Goal: Task Accomplishment & Management: Complete application form

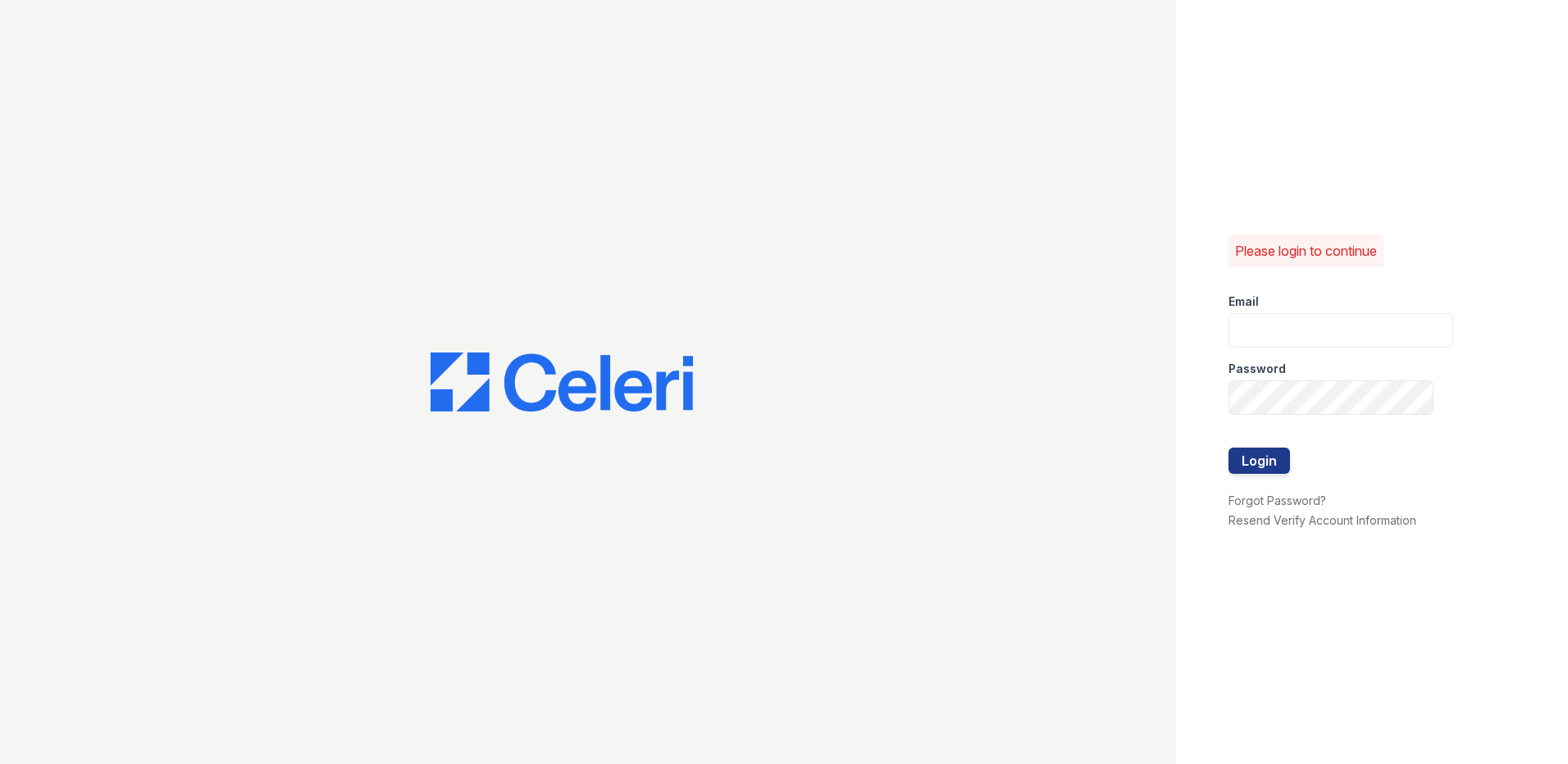
type input "[EMAIL_ADDRESS][DOMAIN_NAME]"
click at [1284, 480] on div at bounding box center [1341, 481] width 225 height 16
click at [1274, 457] on button "Login" at bounding box center [1259, 460] width 62 height 26
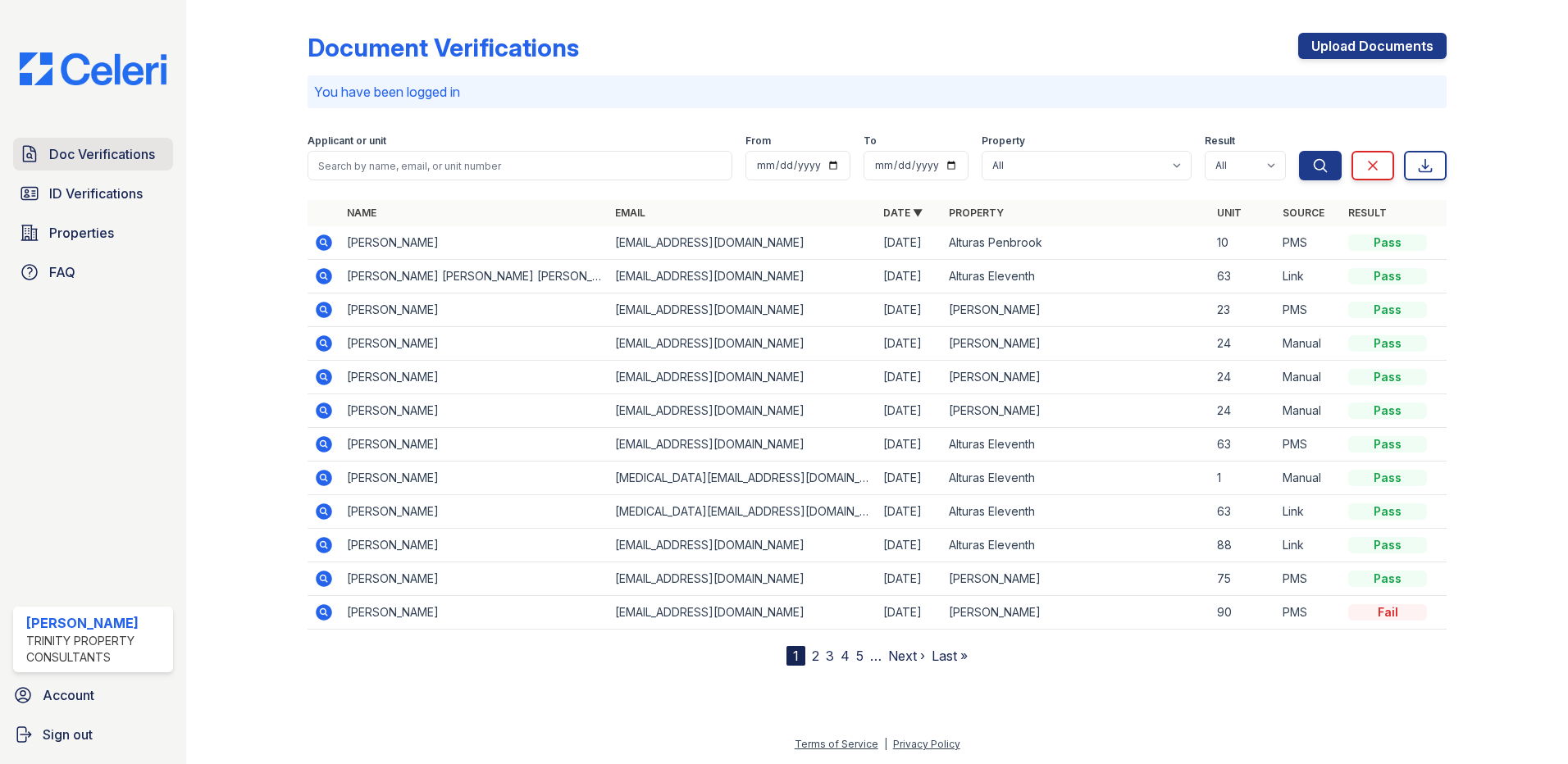
click at [92, 153] on span "Doc Verifications" at bounding box center [102, 154] width 106 height 19
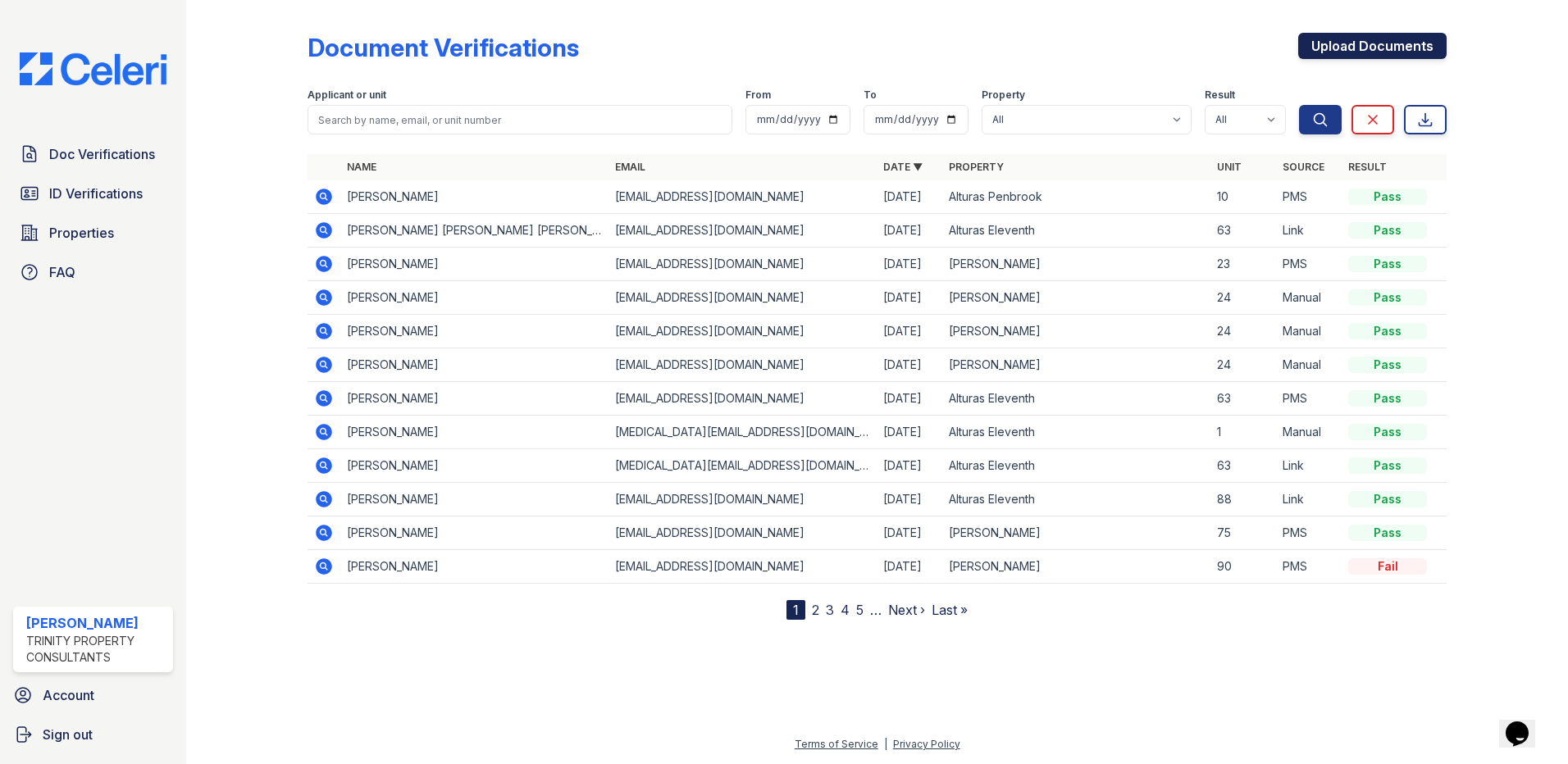
click at [1391, 44] on link "Upload Documents" at bounding box center [1372, 45] width 148 height 26
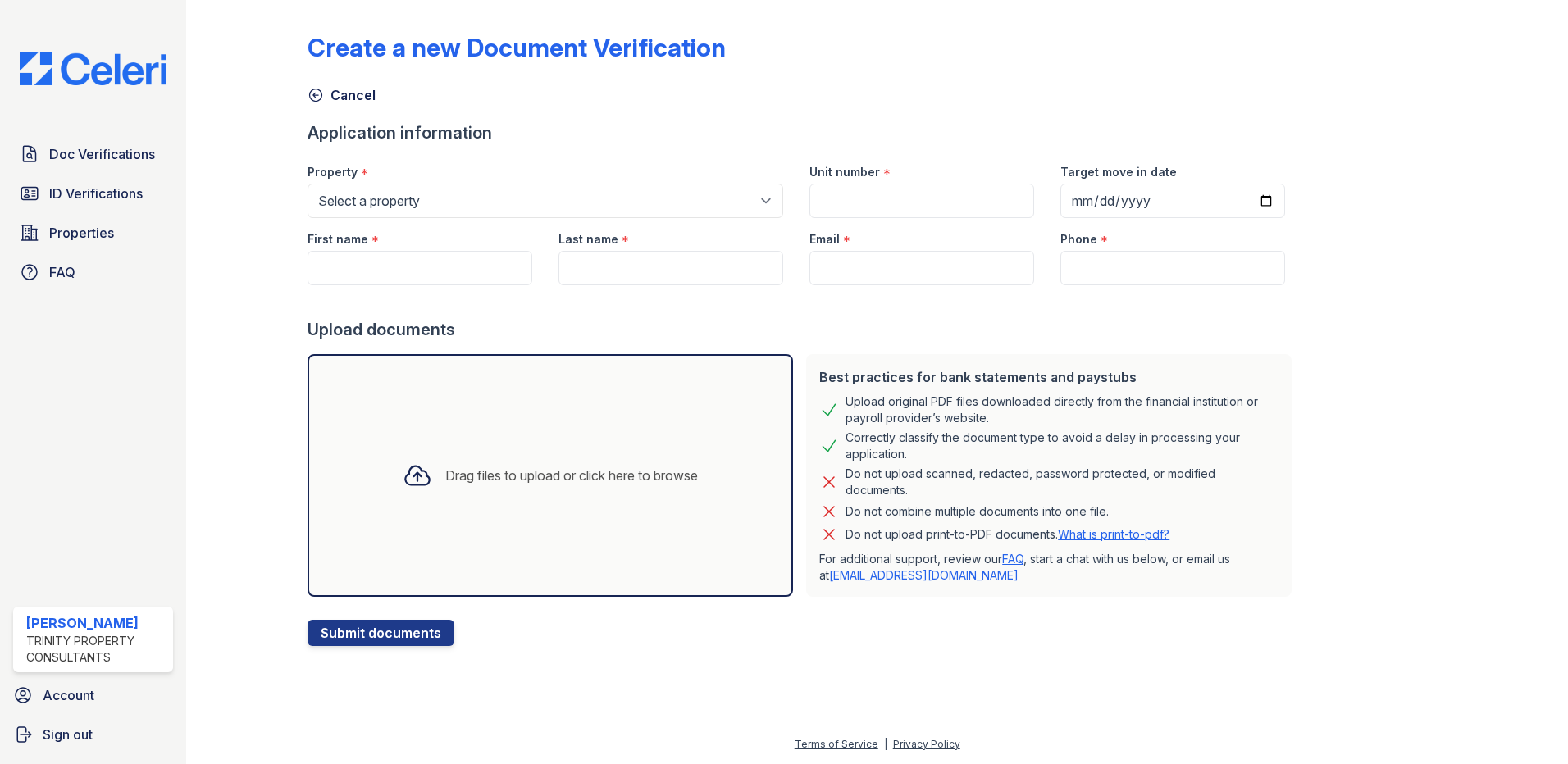
click at [522, 472] on div "Drag files to upload or click here to browse" at bounding box center [571, 475] width 253 height 19
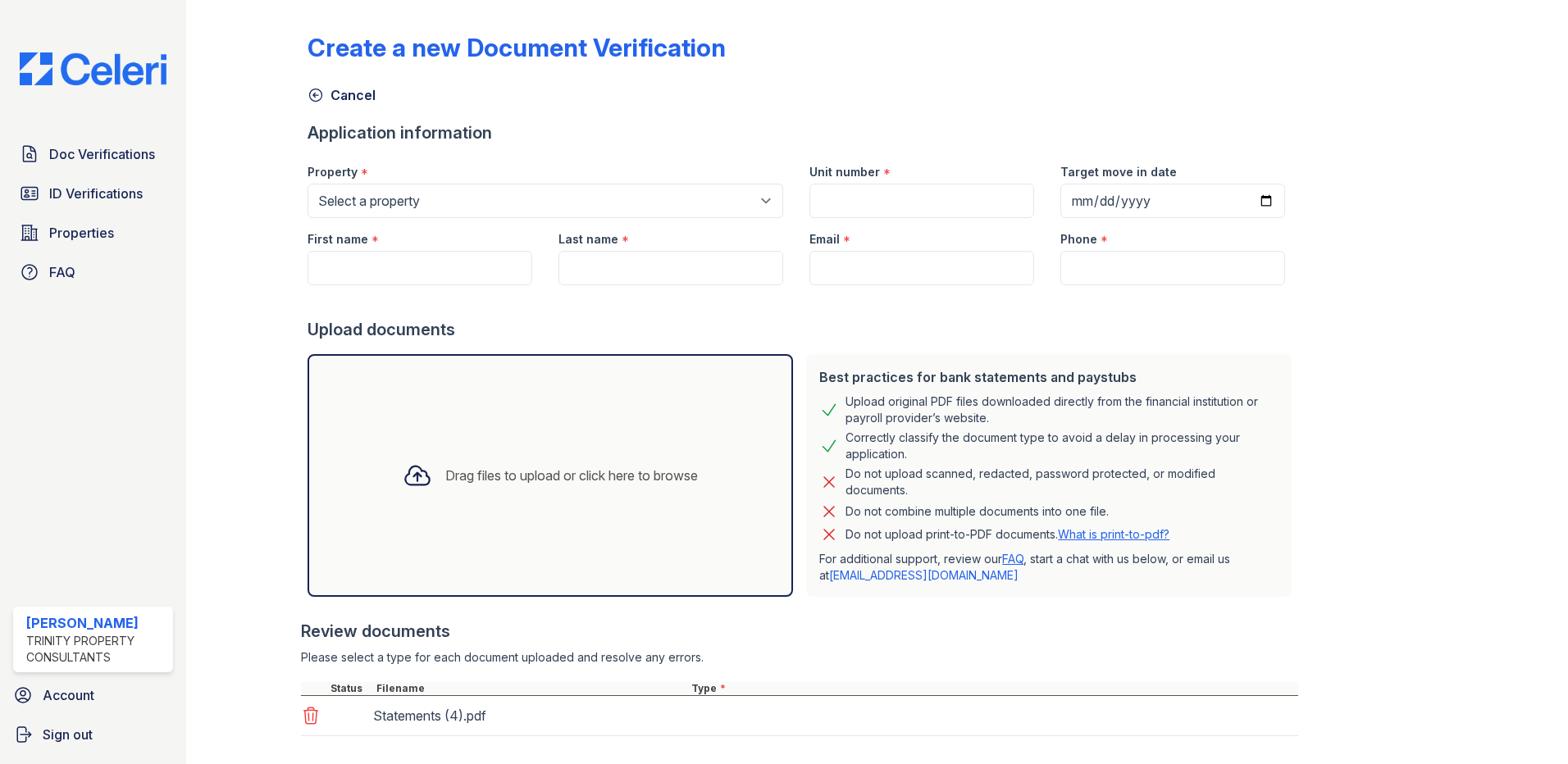
click at [477, 474] on div "Drag files to upload or click here to browse" at bounding box center [571, 475] width 253 height 19
click at [532, 480] on div "Drag files to upload or click here to browse" at bounding box center [571, 475] width 253 height 19
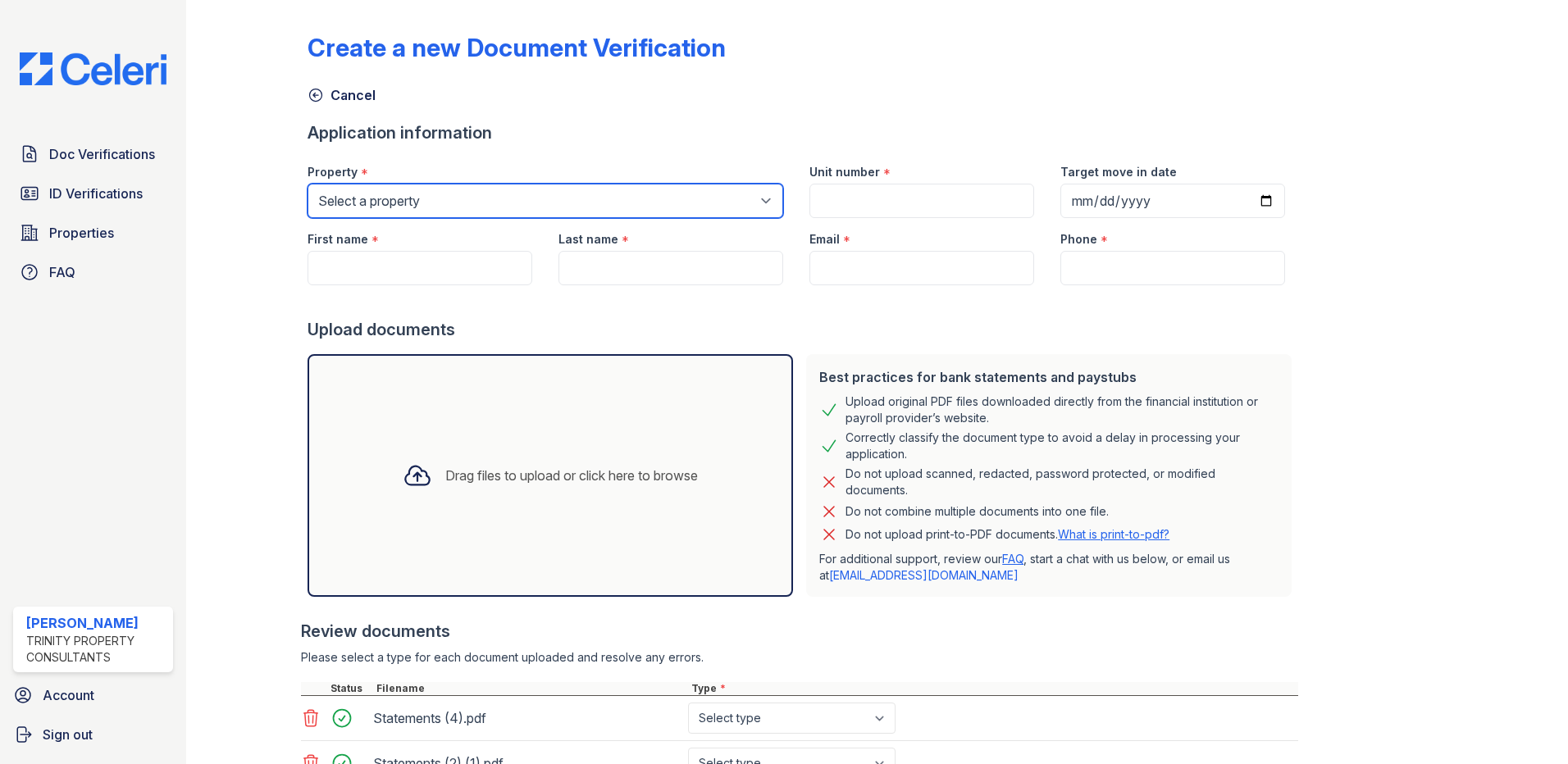
click at [687, 200] on select "Select a property Alturas Andrews Alturas Eleventh Alturas Penbrook" at bounding box center [545, 201] width 476 height 35
select select "69"
click at [308, 184] on select "Select a property Alturas Andrews Alturas Eleventh Alturas Penbrook" at bounding box center [545, 201] width 476 height 35
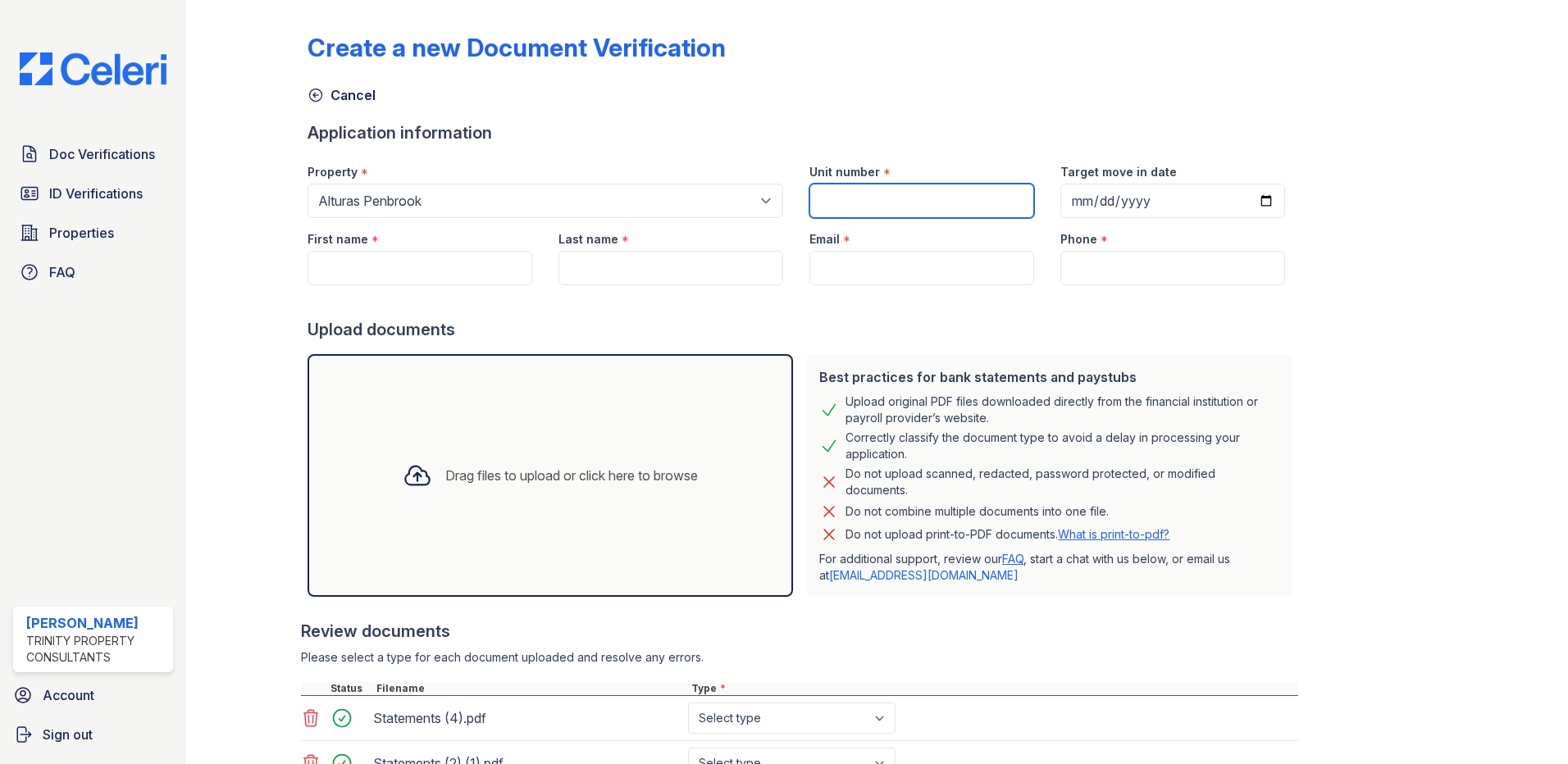
click at [845, 199] on input "Unit number" at bounding box center [922, 201] width 225 height 35
type input "22"
click at [1252, 203] on input "Target move in date" at bounding box center [1173, 201] width 225 height 35
click at [1234, 201] on input "Target move in date" at bounding box center [1173, 201] width 225 height 35
click at [1239, 201] on input "Target move in date" at bounding box center [1173, 201] width 225 height 35
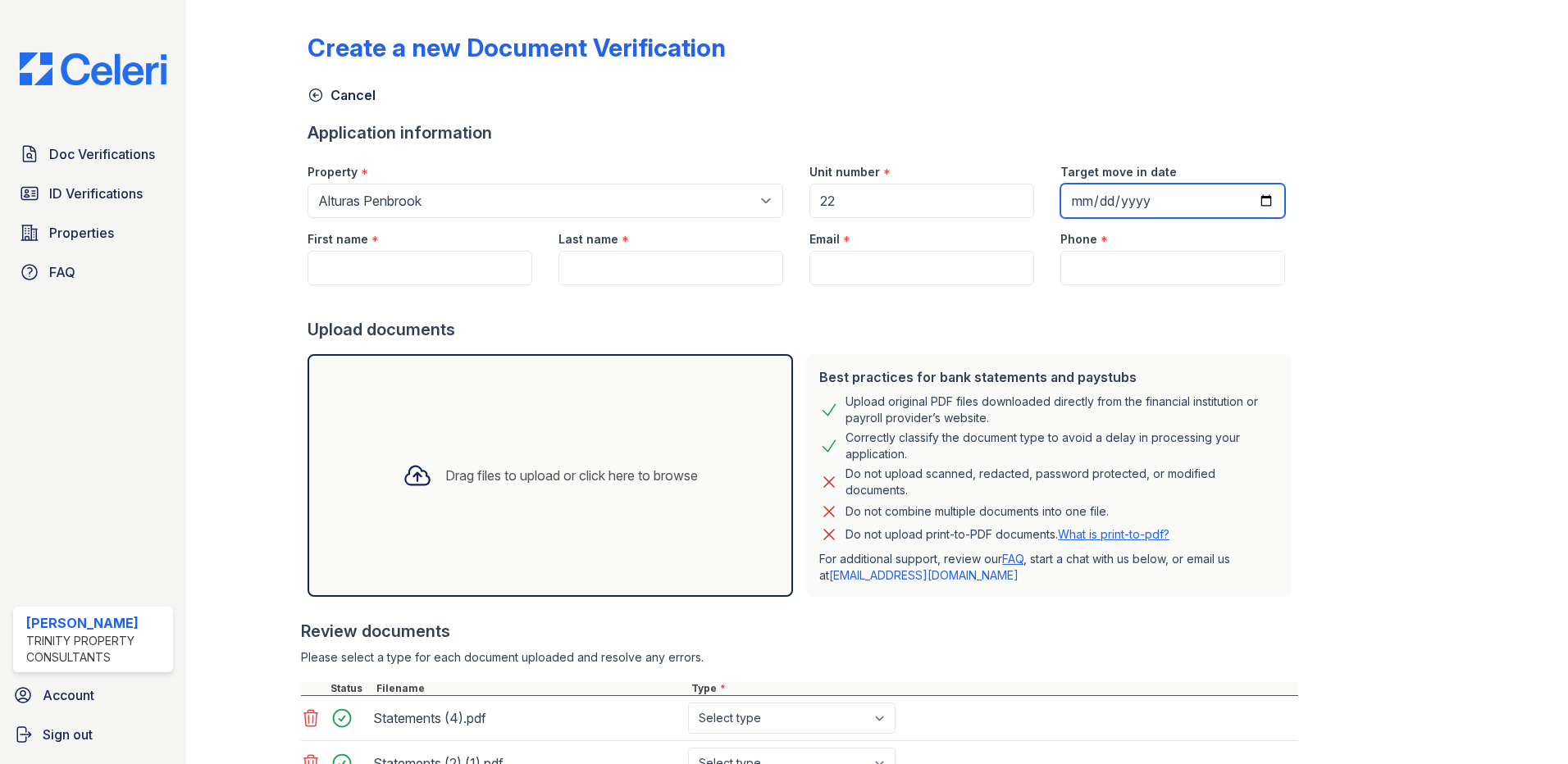
type input "2025-09-05"
click at [434, 276] on input "First name" at bounding box center [420, 268] width 225 height 35
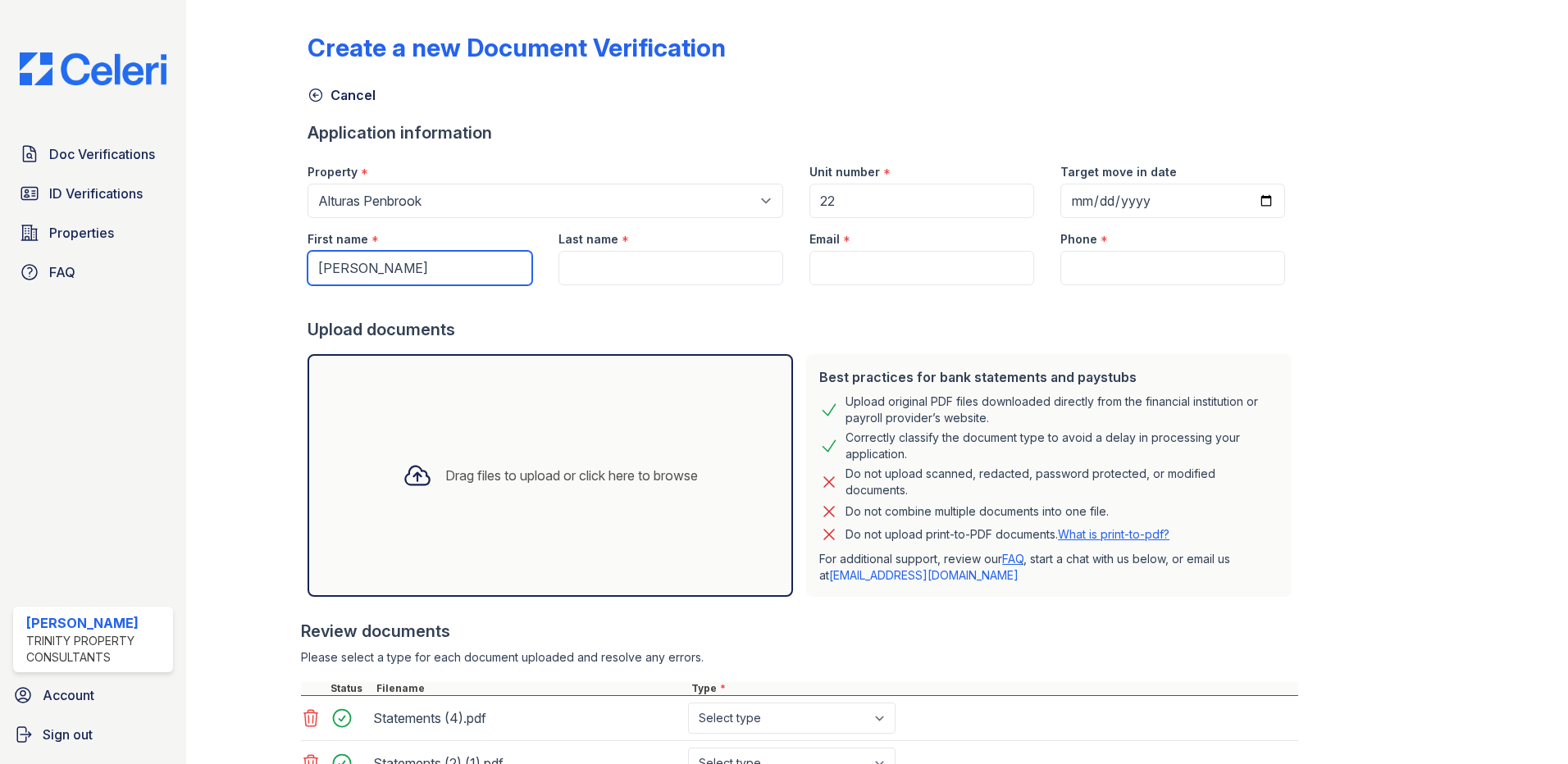
type input "[PERSON_NAME]"
click at [643, 265] on input "Last name" at bounding box center [671, 268] width 225 height 35
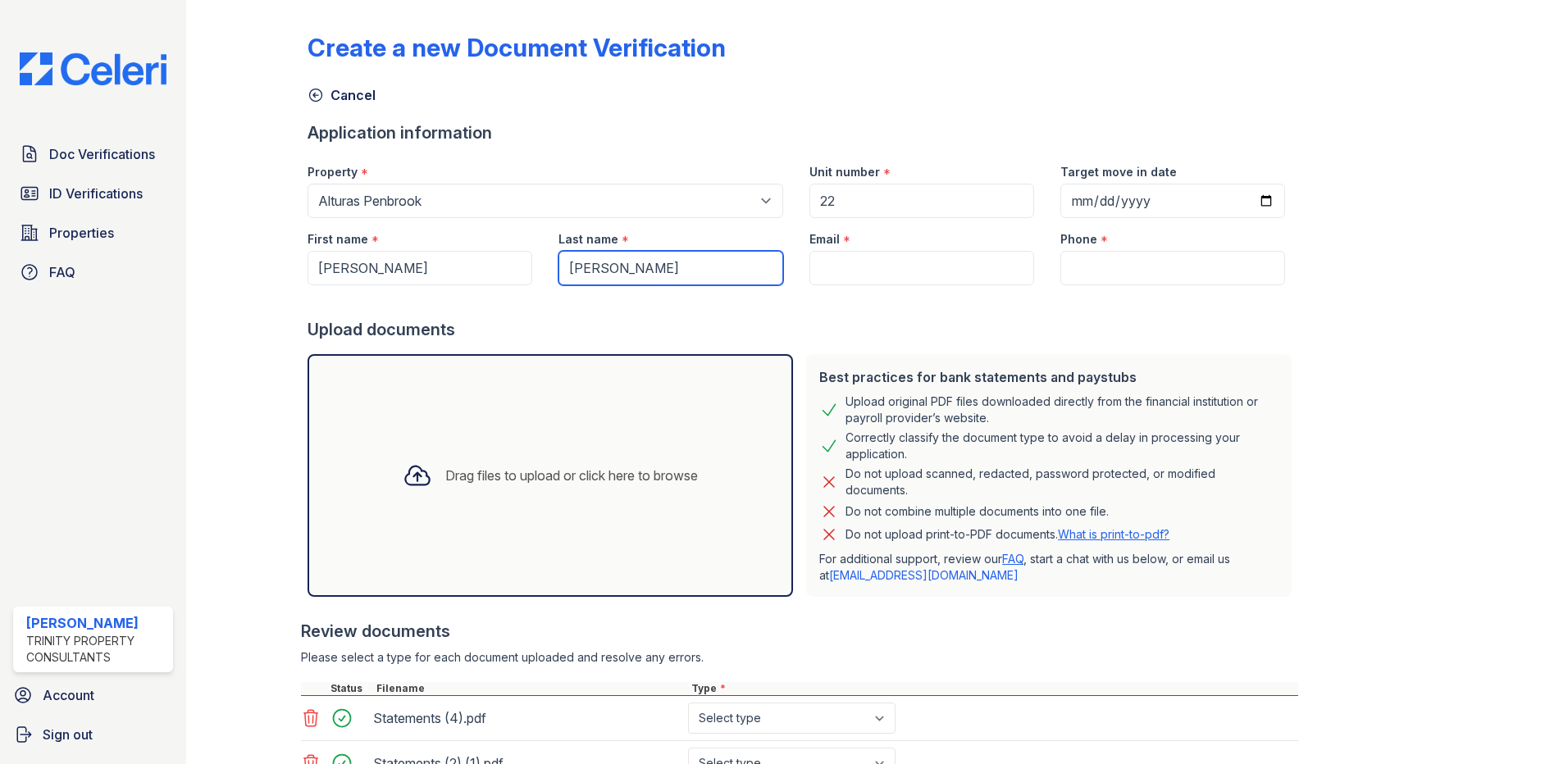
type input "[PERSON_NAME]"
click at [907, 204] on input "22" at bounding box center [922, 201] width 225 height 35
type input "25"
paste input "mariaisabelsiciliaperez98@gmail.com"
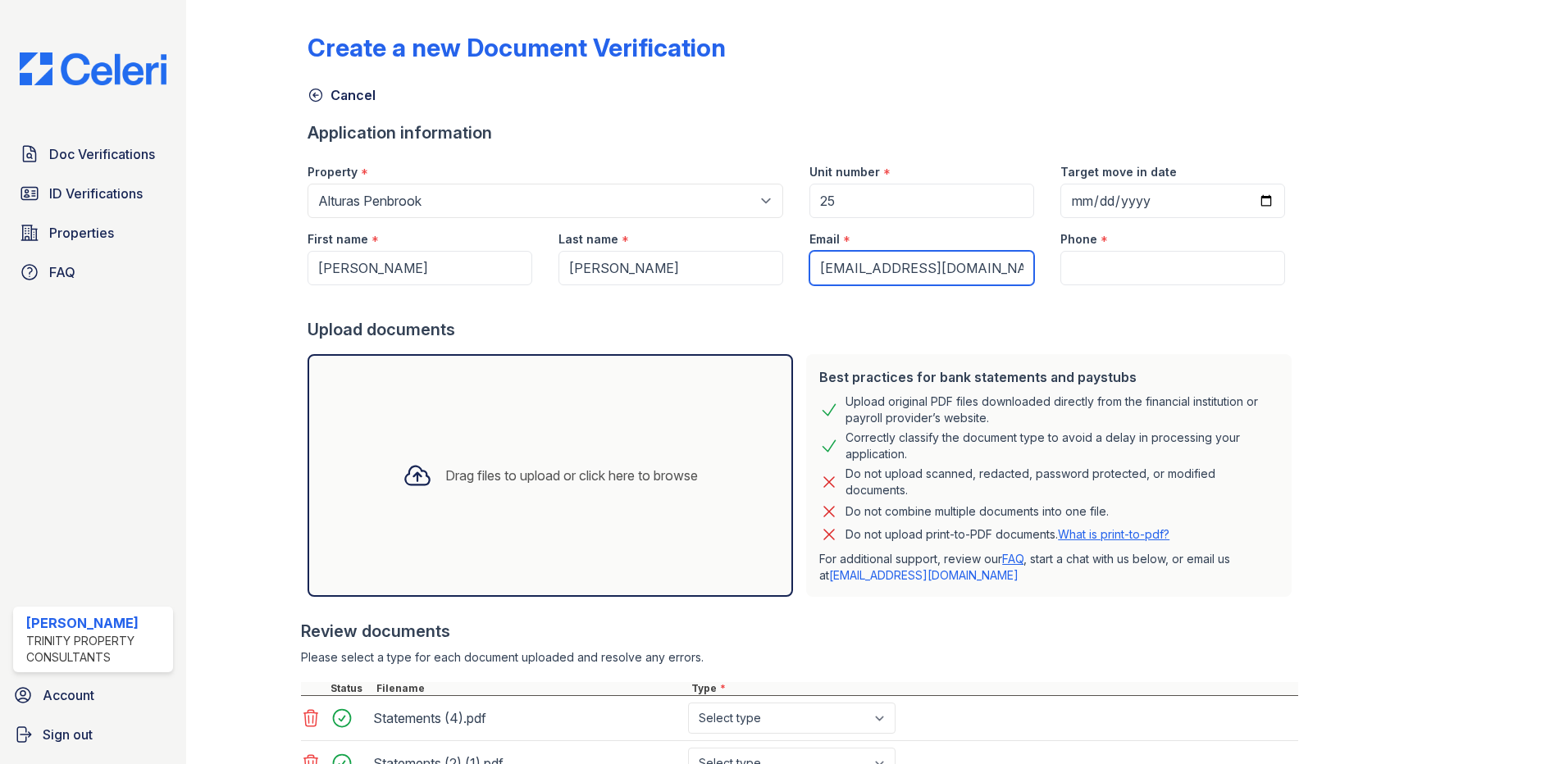
scroll to position [0, 33]
type input "mariaisabelsiciliaperez98@gmail.com"
drag, startPoint x: 815, startPoint y: 266, endPoint x: 1060, endPoint y: 265, distance: 245.0
click at [1060, 265] on div "First name * Iroel Last name * Ravelo Email * mariaisabelsiciliaperez98@gmail.c…" at bounding box center [796, 252] width 1004 height 67
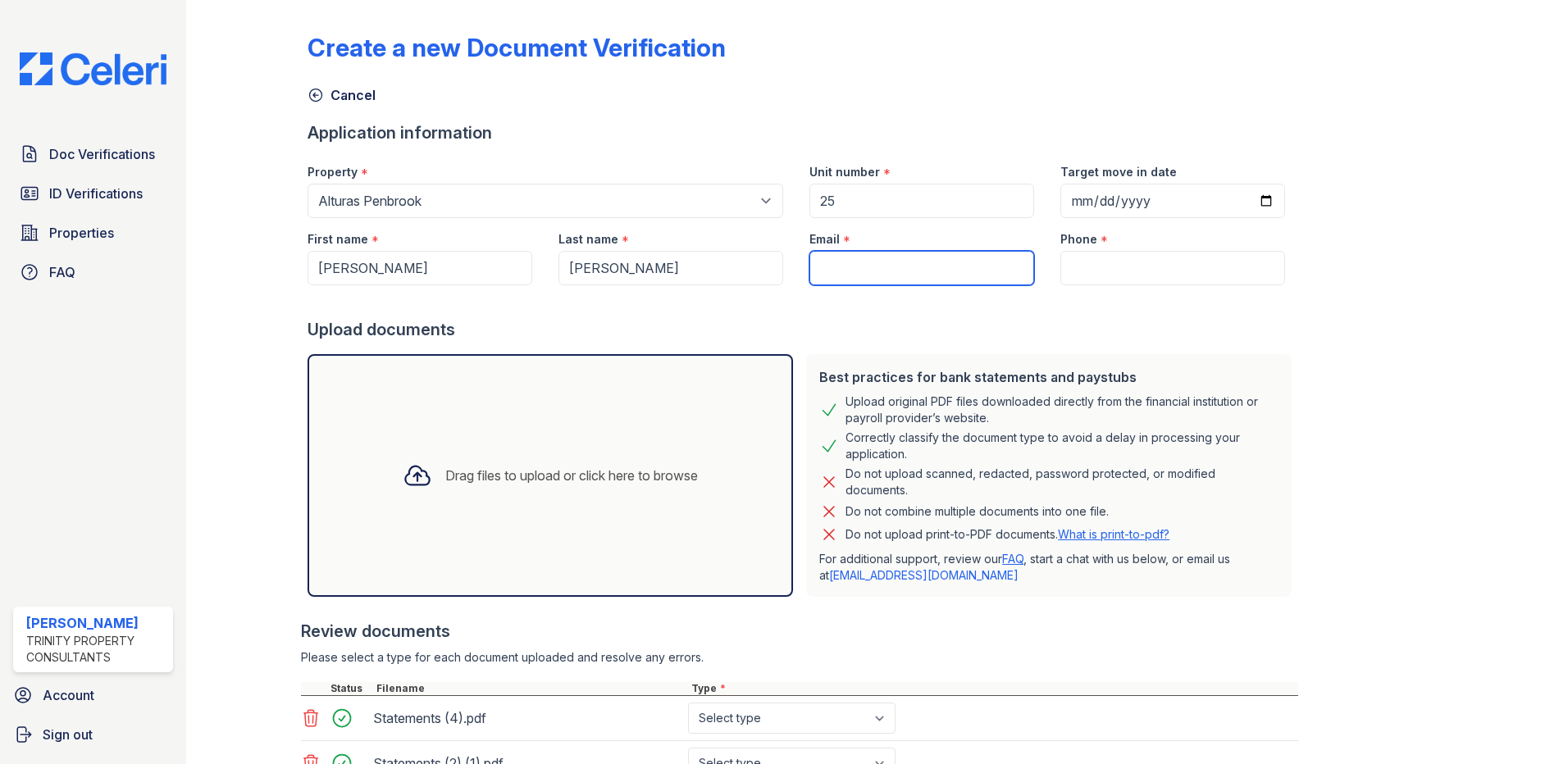
scroll to position [0, 0]
paste input "[EMAIL_ADDRESS][DOMAIN_NAME]"
type input "[EMAIL_ADDRESS][DOMAIN_NAME]"
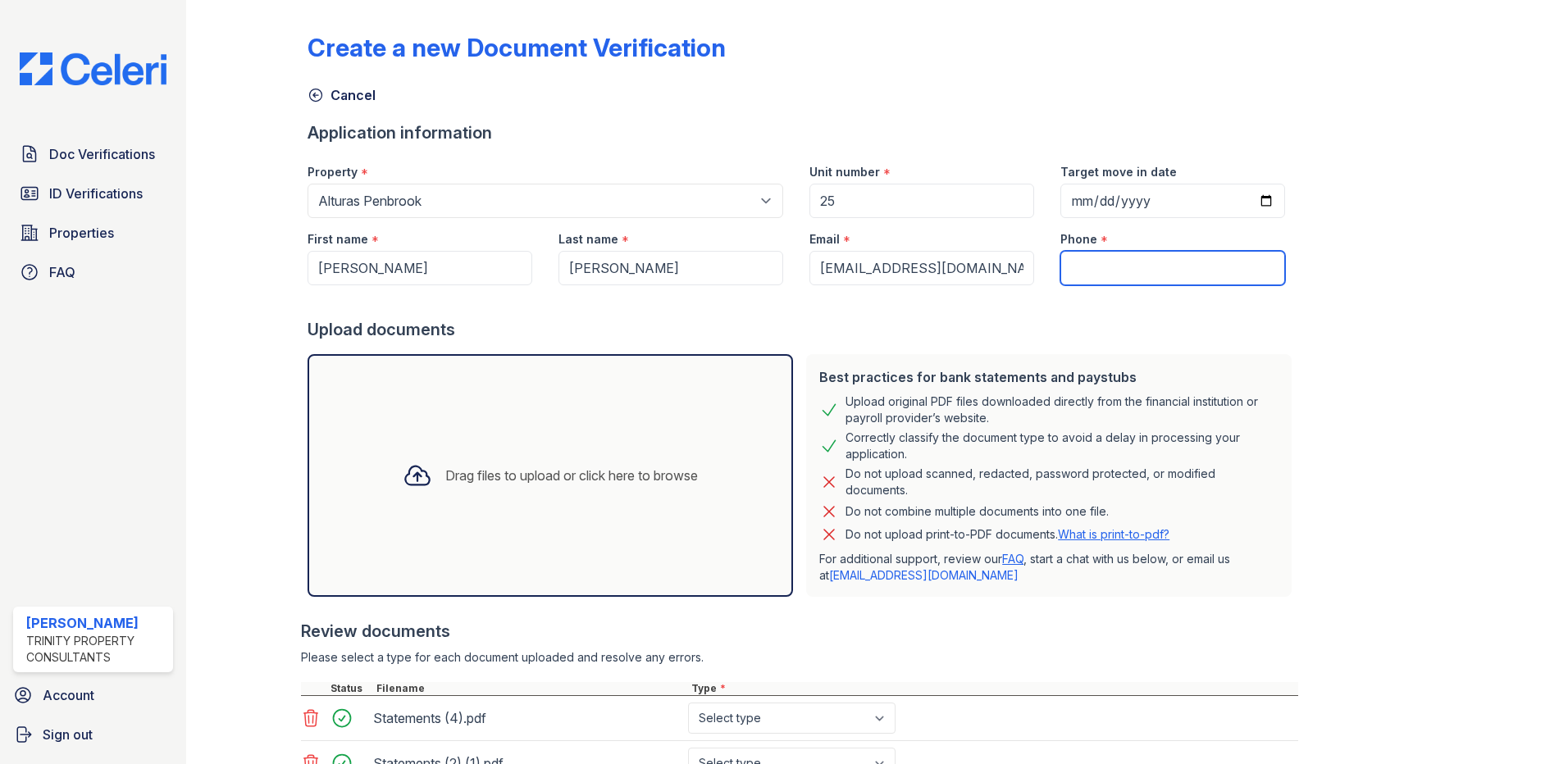
paste input "(432) 577-4830"
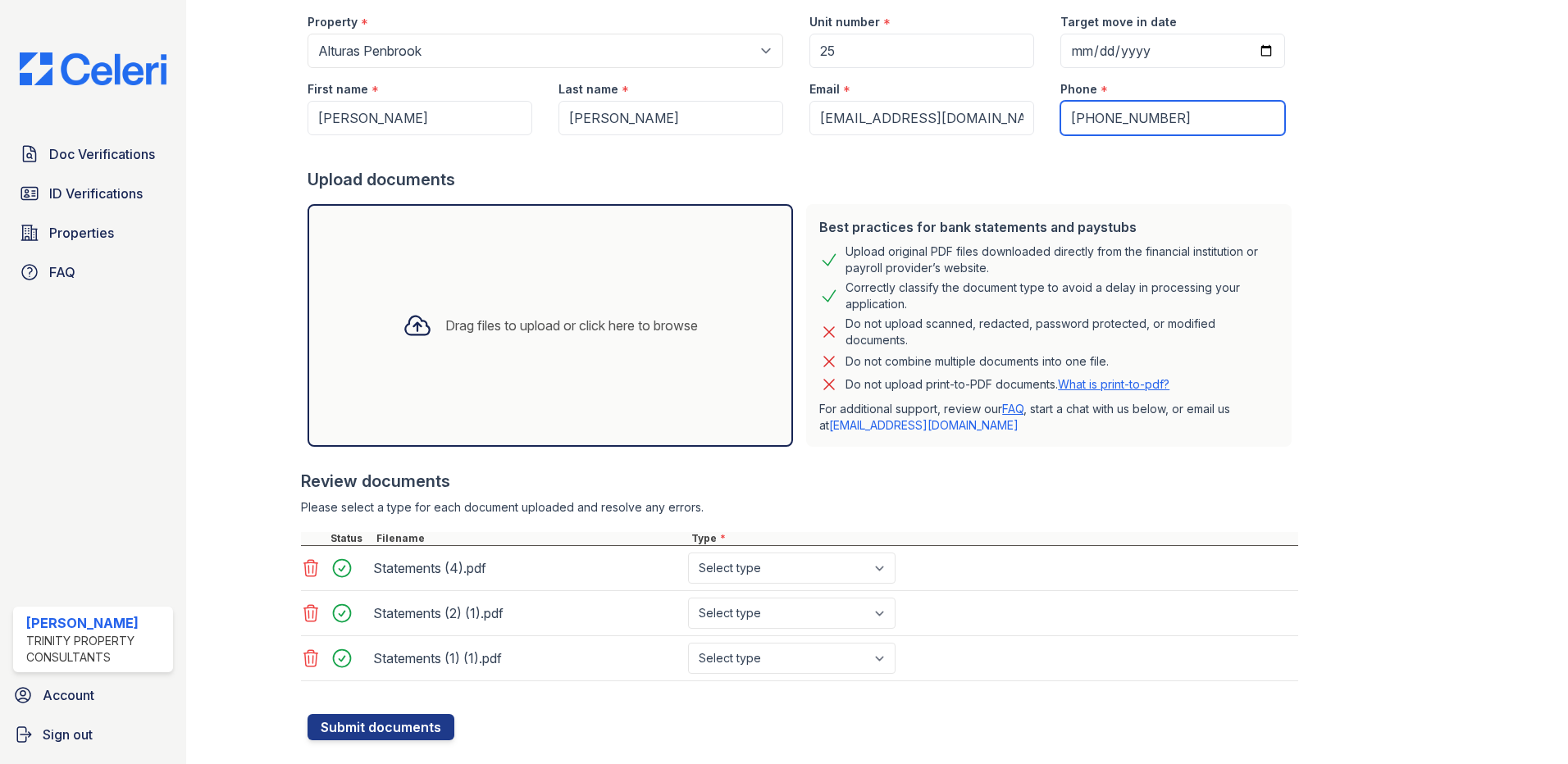
scroll to position [182, 0]
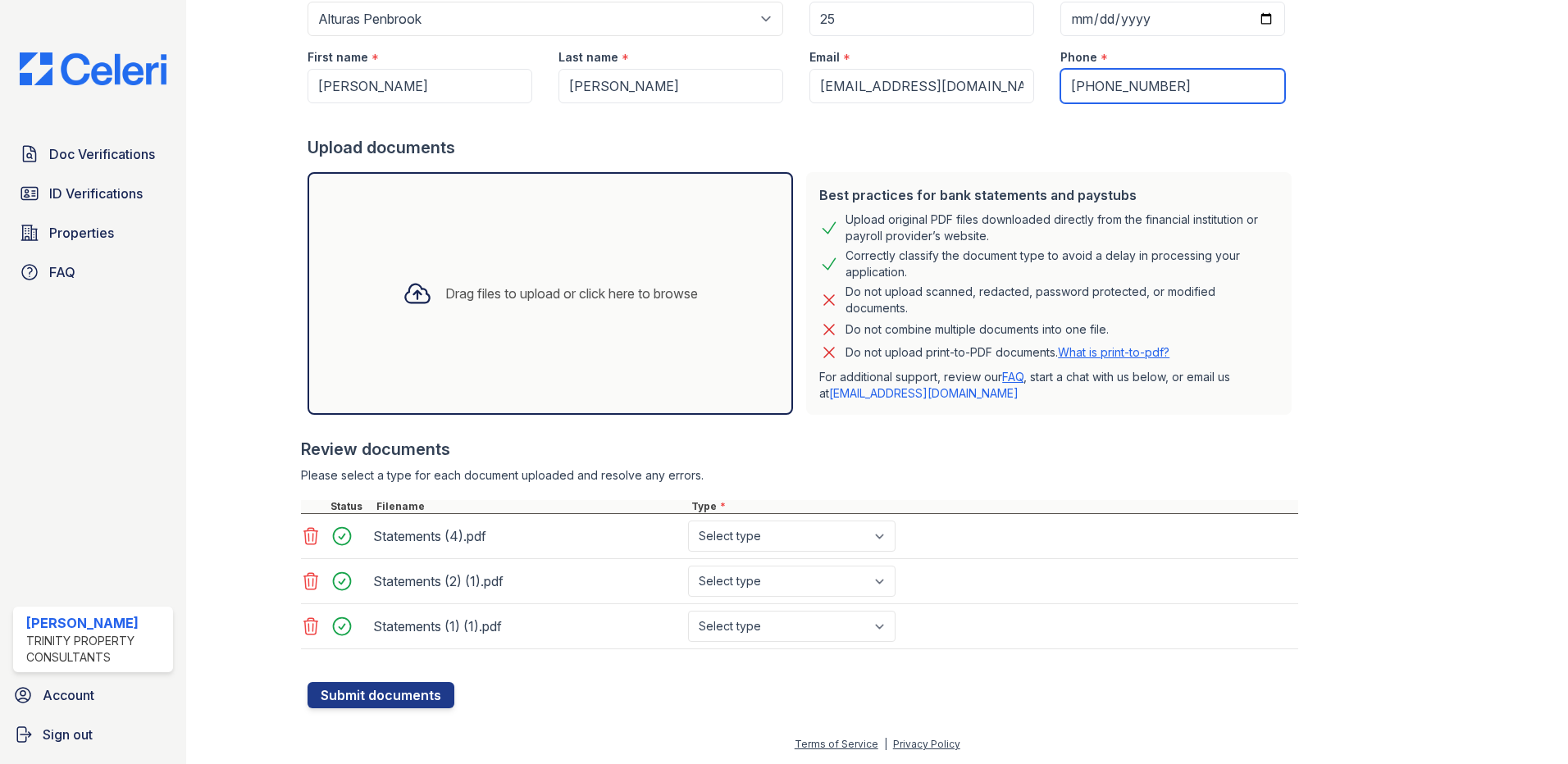
type input "(432) 577-4830"
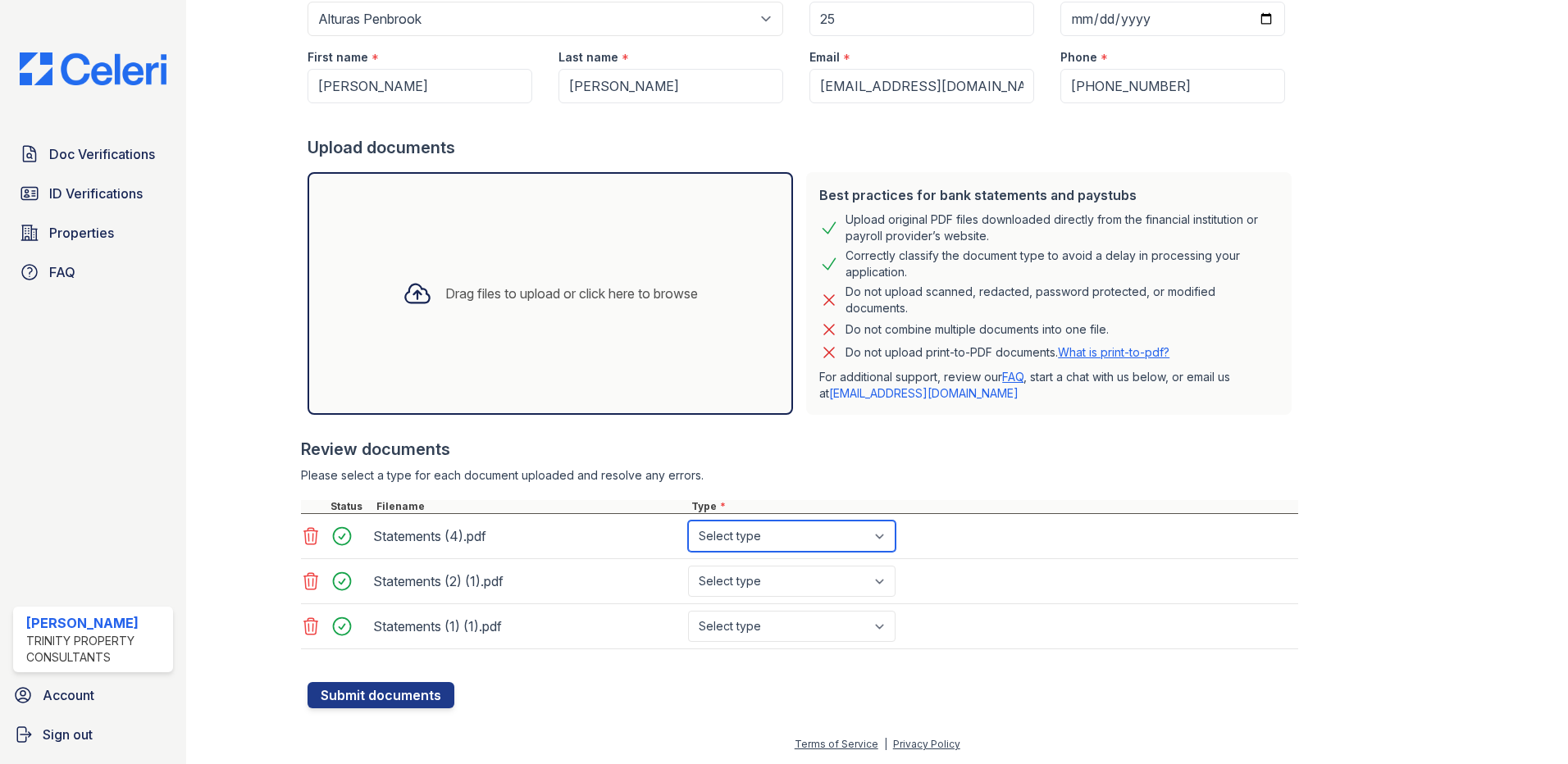
click at [805, 544] on select "Select type Paystub Bank Statement Offer Letter Tax Documents Benefit Award Let…" at bounding box center [792, 536] width 208 height 31
select select "bank_statement"
click at [688, 521] on select "Select type Paystub Bank Statement Offer Letter Tax Documents Benefit Award Let…" at bounding box center [792, 536] width 208 height 31
click at [794, 592] on select "Select type Paystub Bank Statement Offer Letter Tax Documents Benefit Award Let…" at bounding box center [792, 580] width 208 height 31
select select "bank_statement"
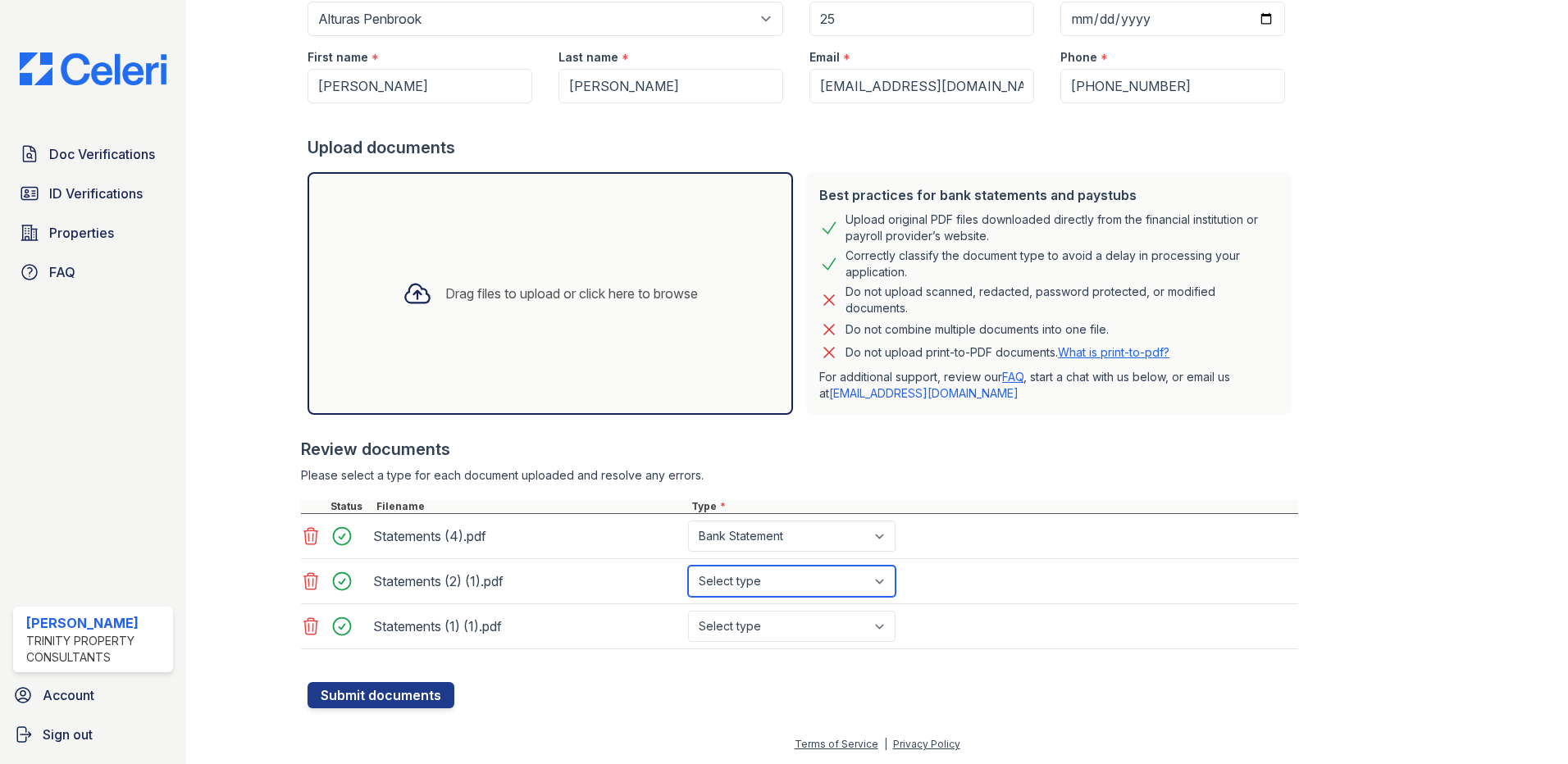
click at [688, 565] on select "Select type Paystub Bank Statement Offer Letter Tax Documents Benefit Award Let…" at bounding box center [792, 580] width 208 height 31
click at [792, 618] on select "Select type Paystub Bank Statement Offer Letter Tax Documents Benefit Award Let…" at bounding box center [792, 626] width 208 height 31
select select "bank_statement"
click at [688, 610] on select "Select type Paystub Bank Statement Offer Letter Tax Documents Benefit Award Let…" at bounding box center [792, 626] width 208 height 31
click at [346, 689] on button "Submit documents" at bounding box center [381, 695] width 147 height 26
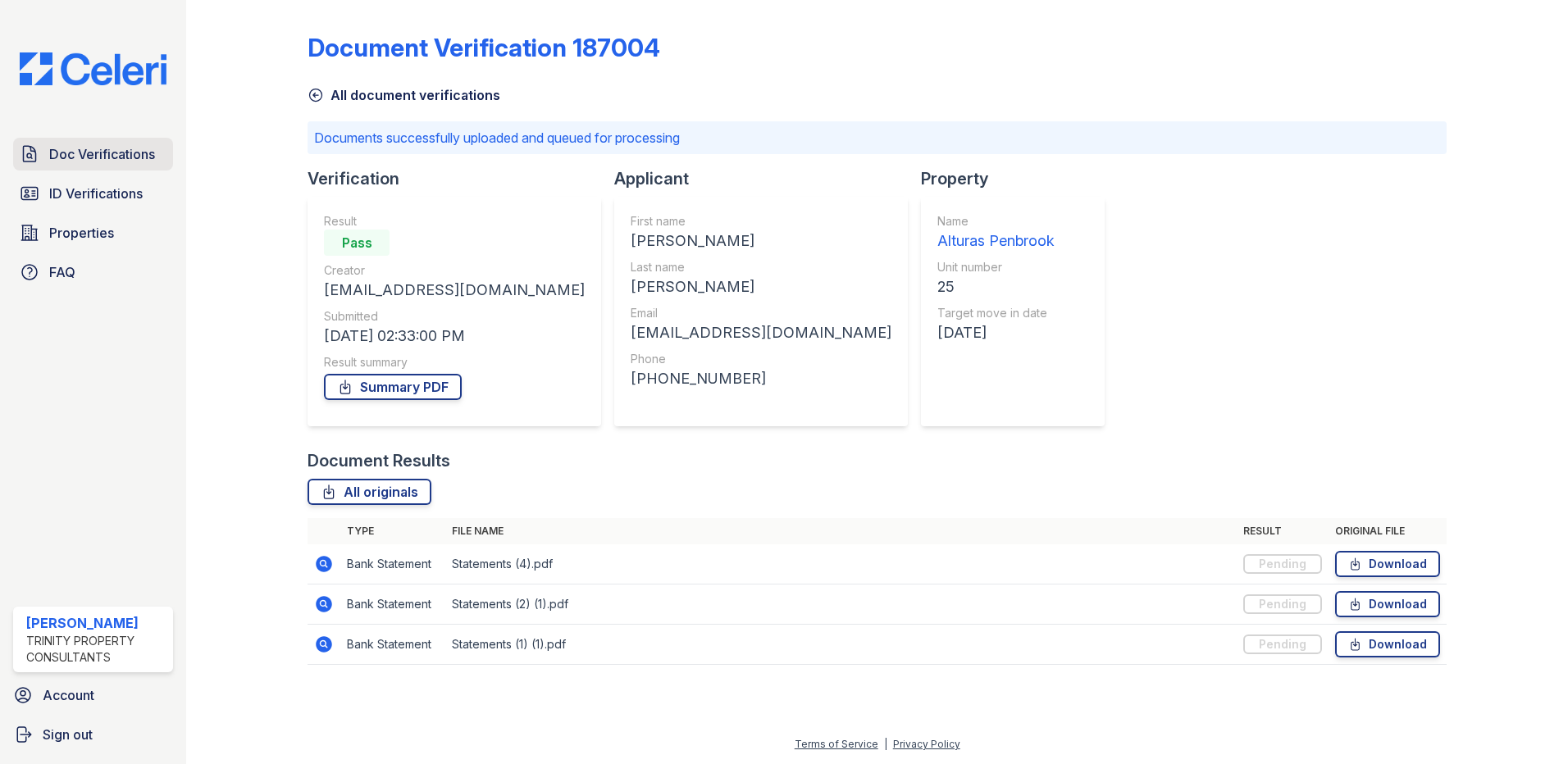
click at [145, 153] on span "Doc Verifications" at bounding box center [102, 154] width 106 height 19
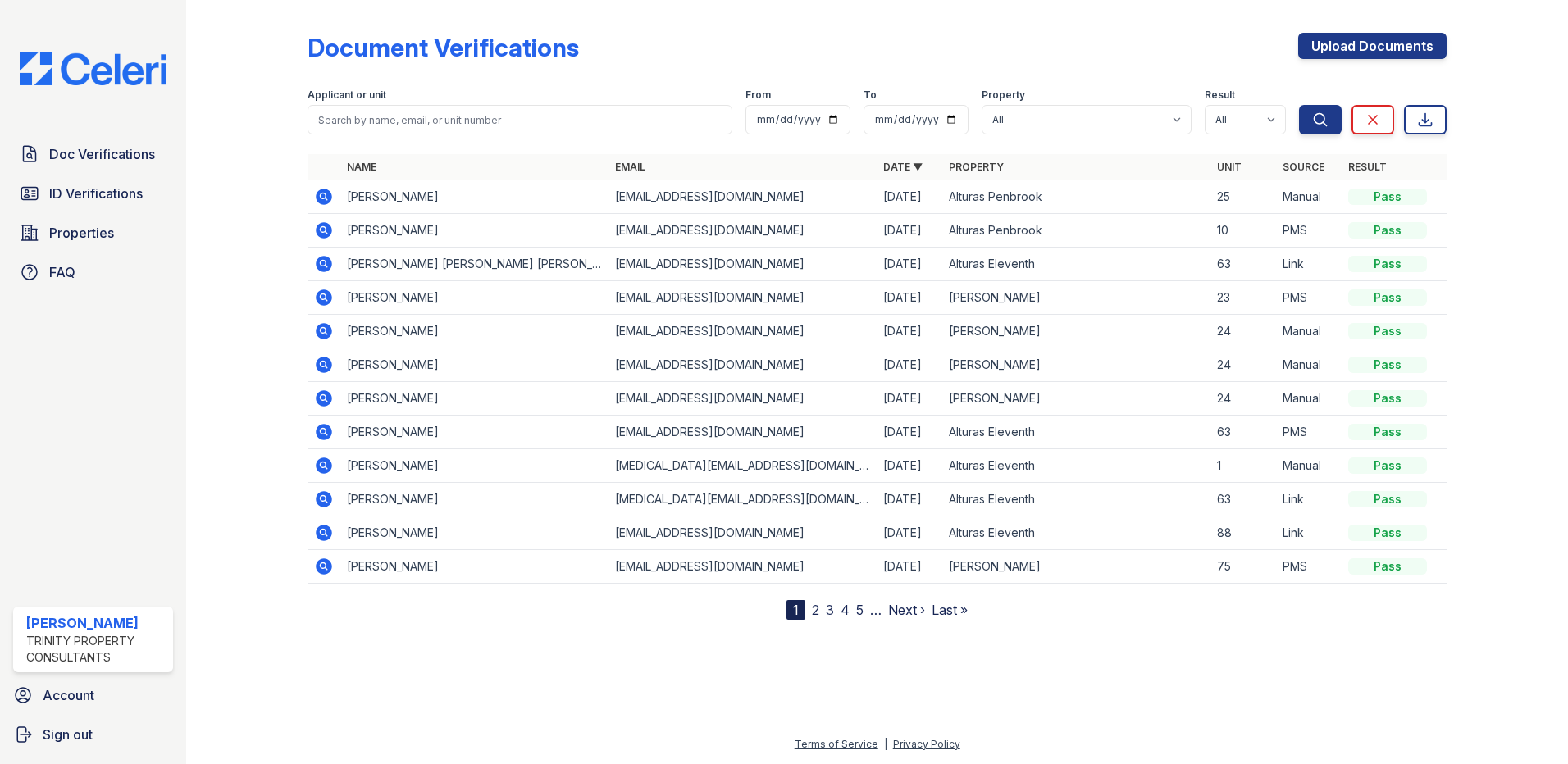
click at [325, 200] on icon at bounding box center [323, 196] width 16 height 16
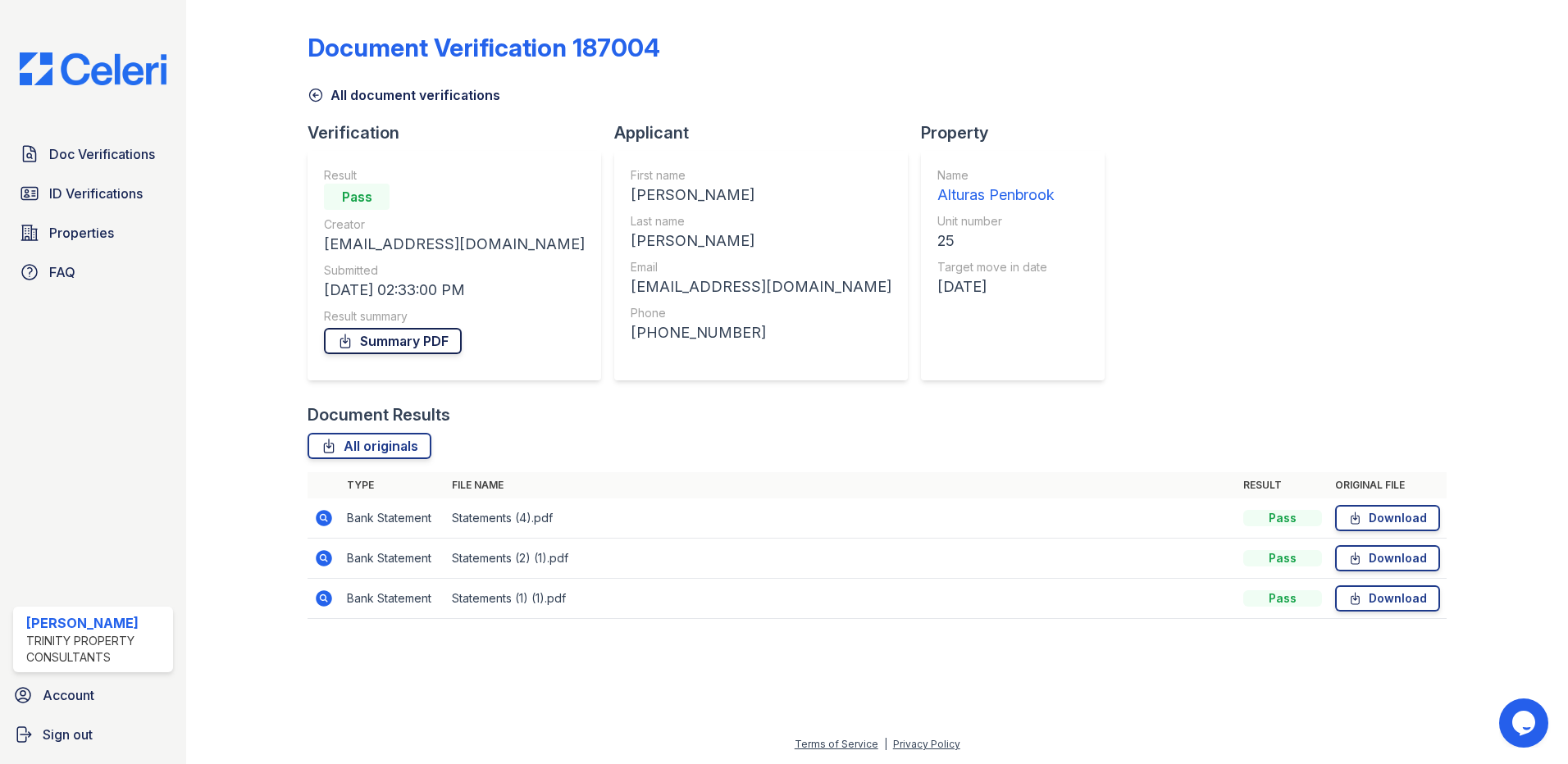
click at [412, 347] on link "Summary PDF" at bounding box center [392, 340] width 137 height 26
click at [91, 194] on span "ID Verifications" at bounding box center [95, 193] width 93 height 19
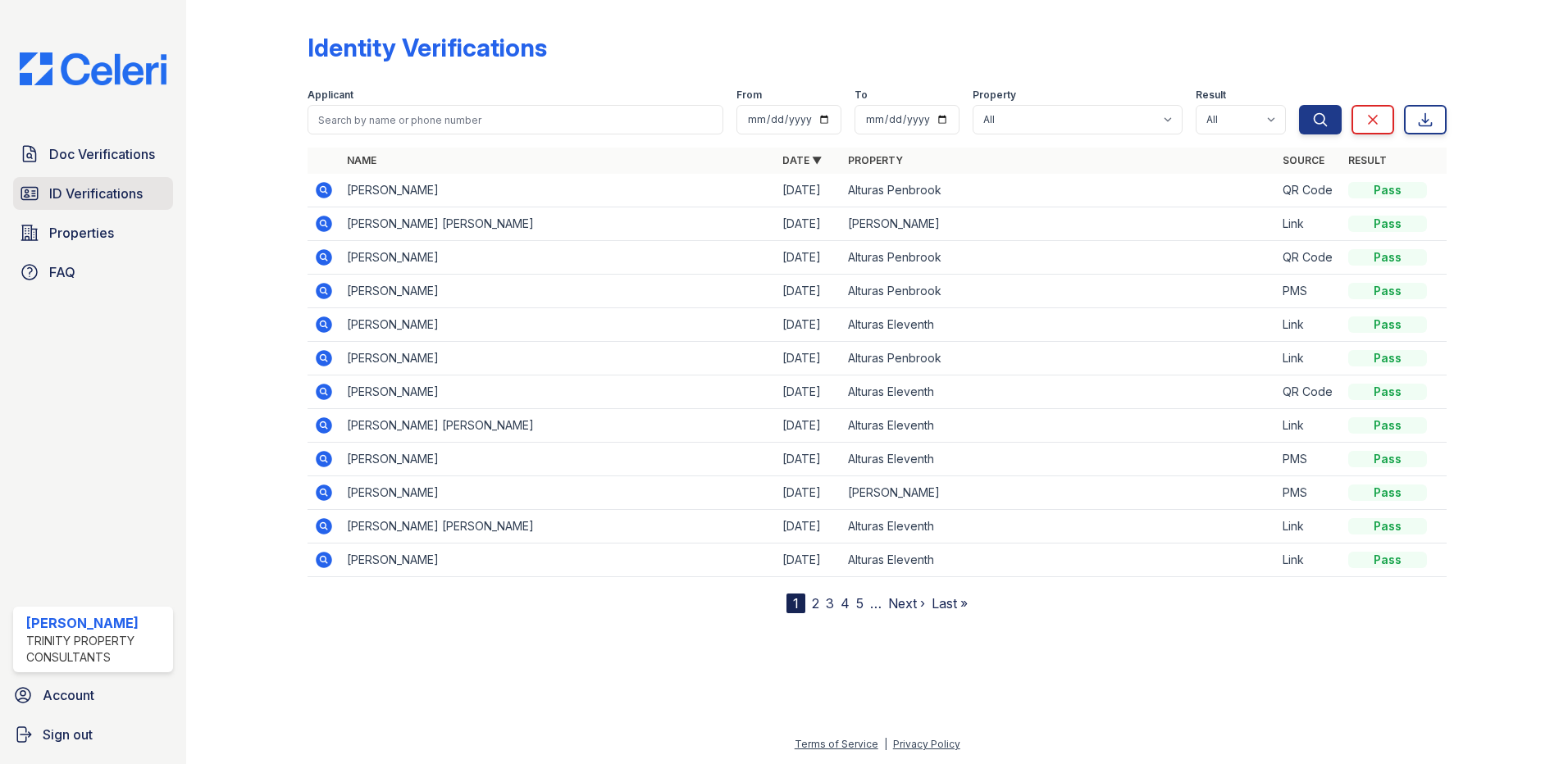
click at [64, 185] on span "ID Verifications" at bounding box center [95, 193] width 93 height 19
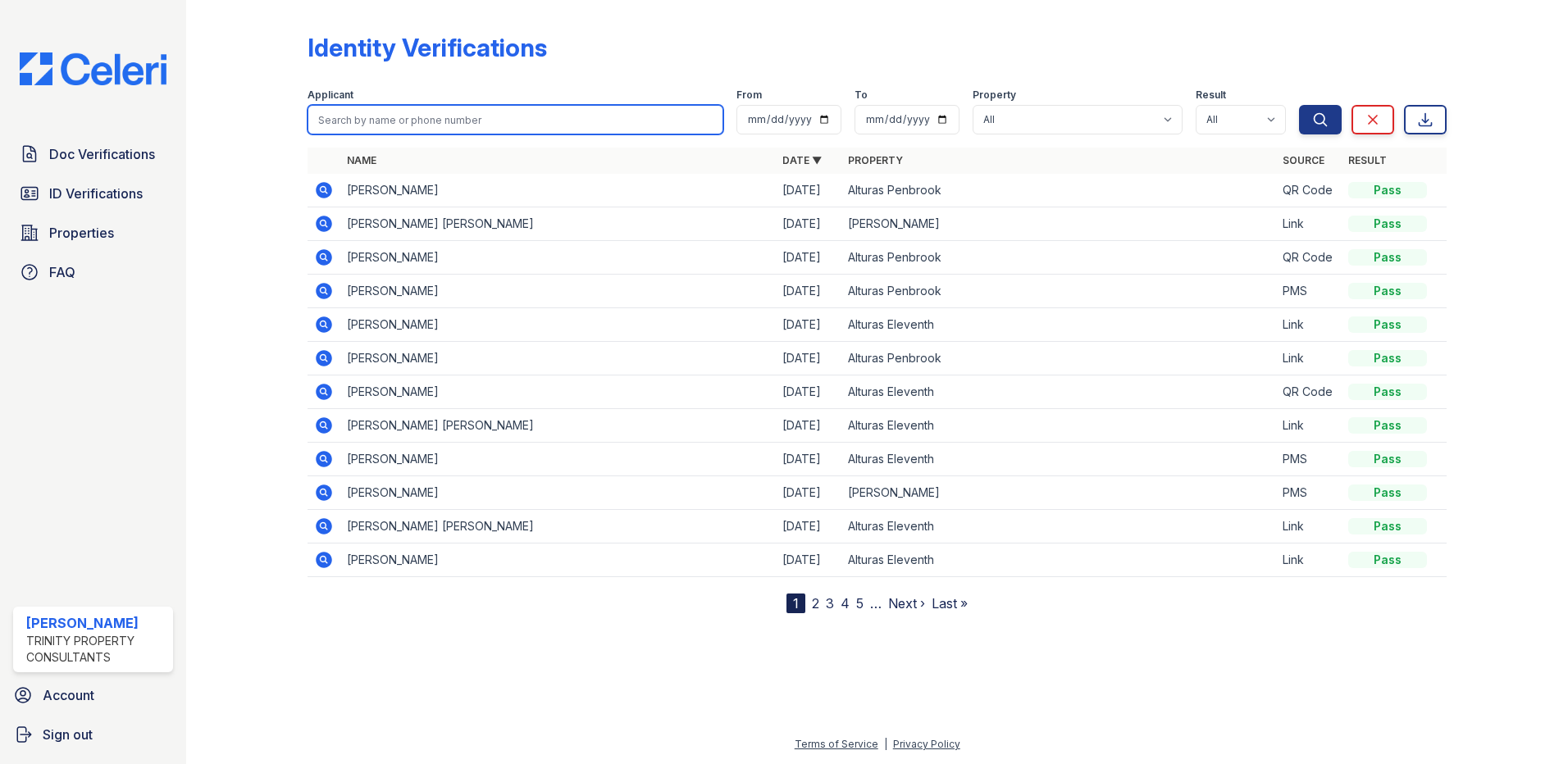
click at [412, 129] on input "search" at bounding box center [515, 119] width 415 height 30
type input "iroel"
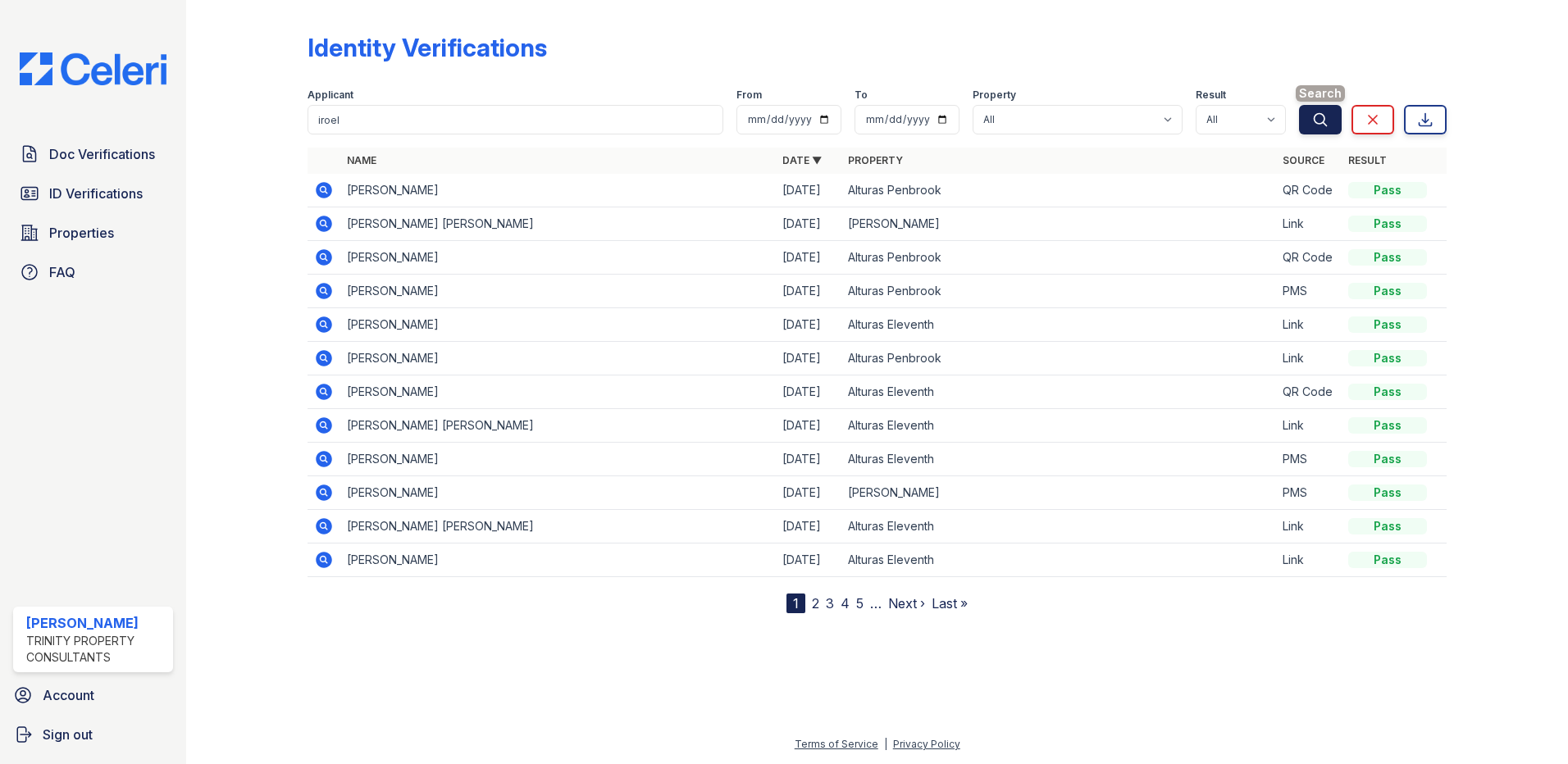
click at [1305, 122] on button "Search" at bounding box center [1320, 119] width 42 height 30
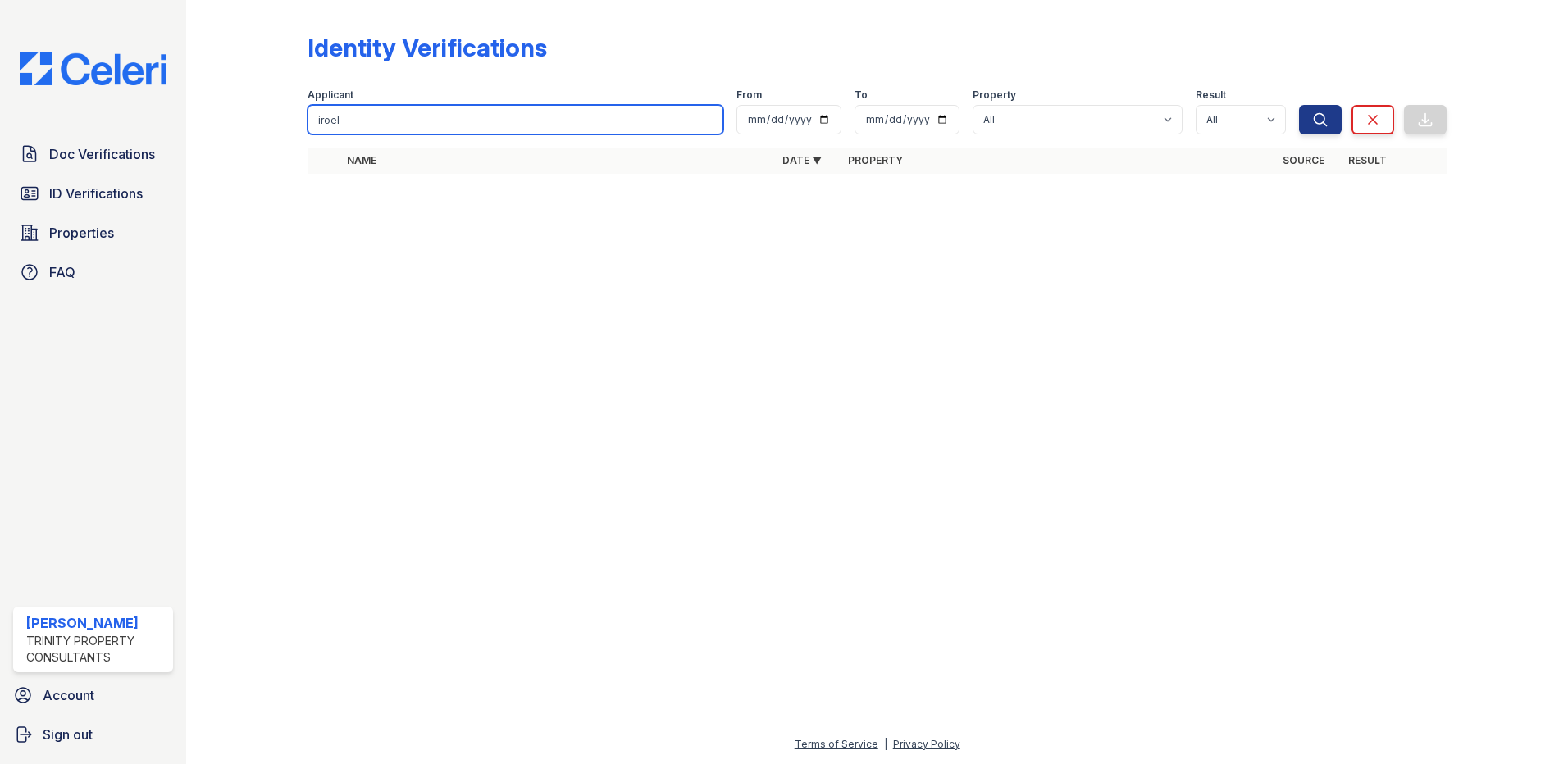
drag, startPoint x: 514, startPoint y: 125, endPoint x: 238, endPoint y: 123, distance: 276.0
click at [238, 125] on div "Identity Verifications Filter Applicant [GEOGRAPHIC_DATA] From To Property All …" at bounding box center [877, 108] width 1330 height 216
type input "[PERSON_NAME]"
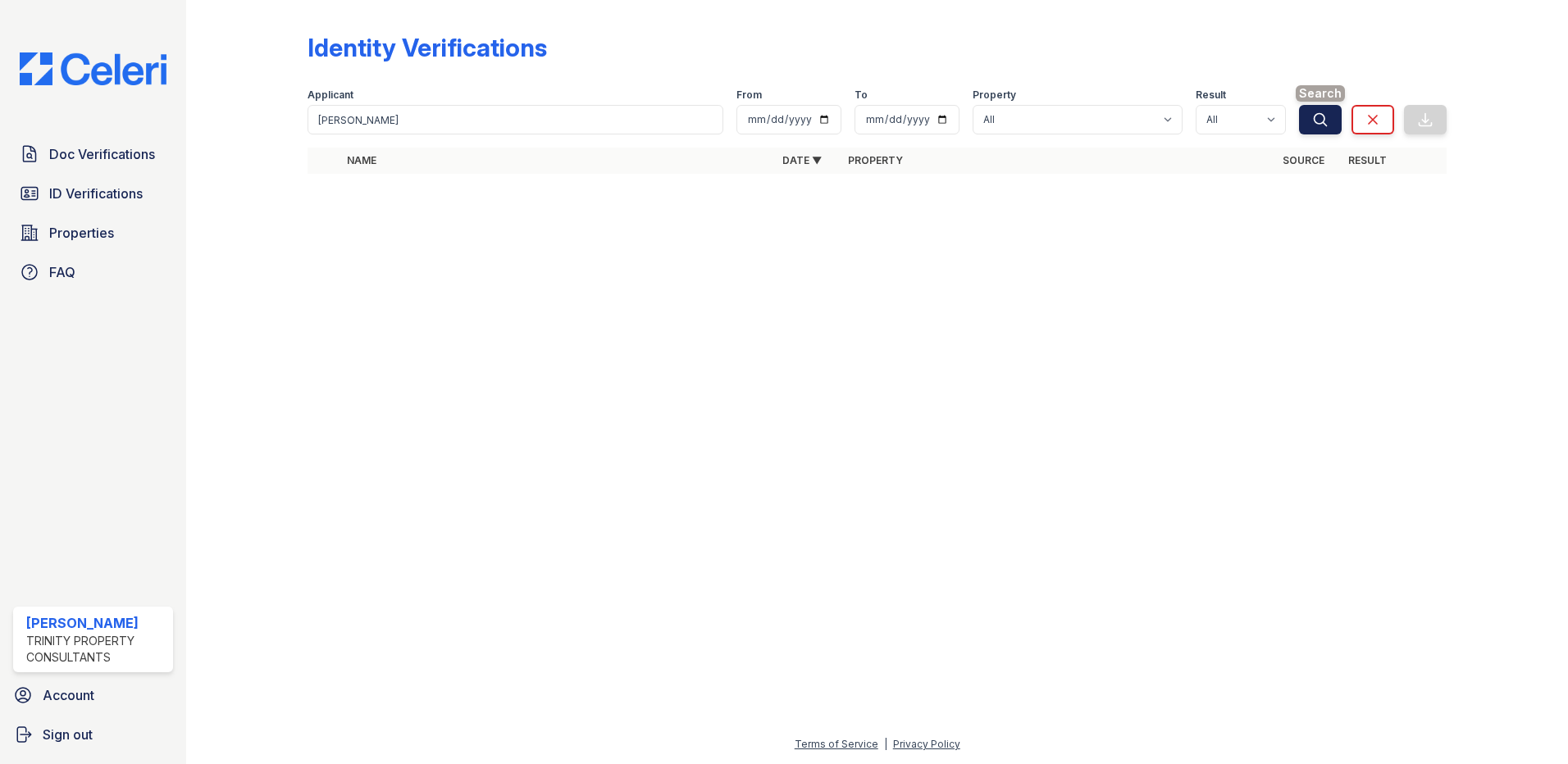
click at [1317, 124] on icon "submit" at bounding box center [1320, 119] width 12 height 12
click at [1377, 120] on icon at bounding box center [1372, 119] width 16 height 16
